Goal: Task Accomplishment & Management: Complete application form

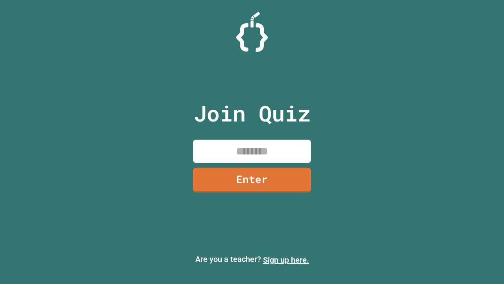
click at [286, 260] on link "Sign up here." at bounding box center [286, 259] width 46 height 9
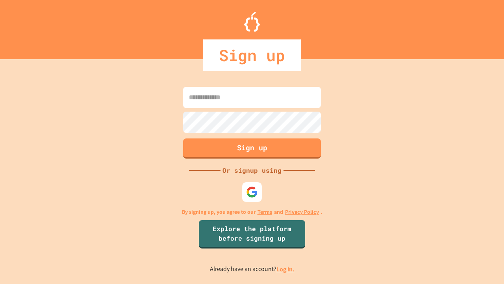
click at [286, 269] on link "Log in." at bounding box center [286, 269] width 18 height 8
